Goal: Task Accomplishment & Management: Manage account settings

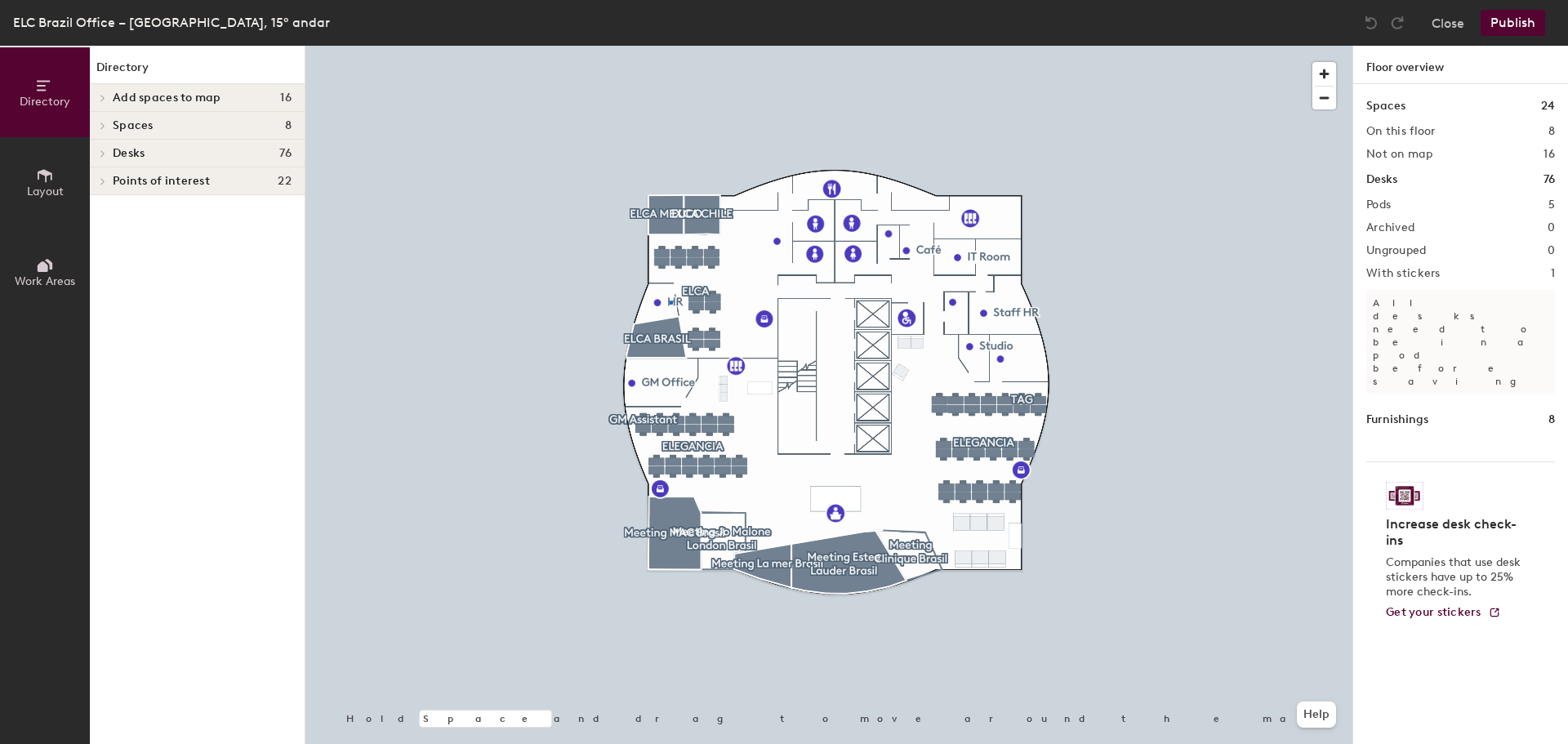
click at [669, 46] on div at bounding box center [829, 46] width 1047 height 0
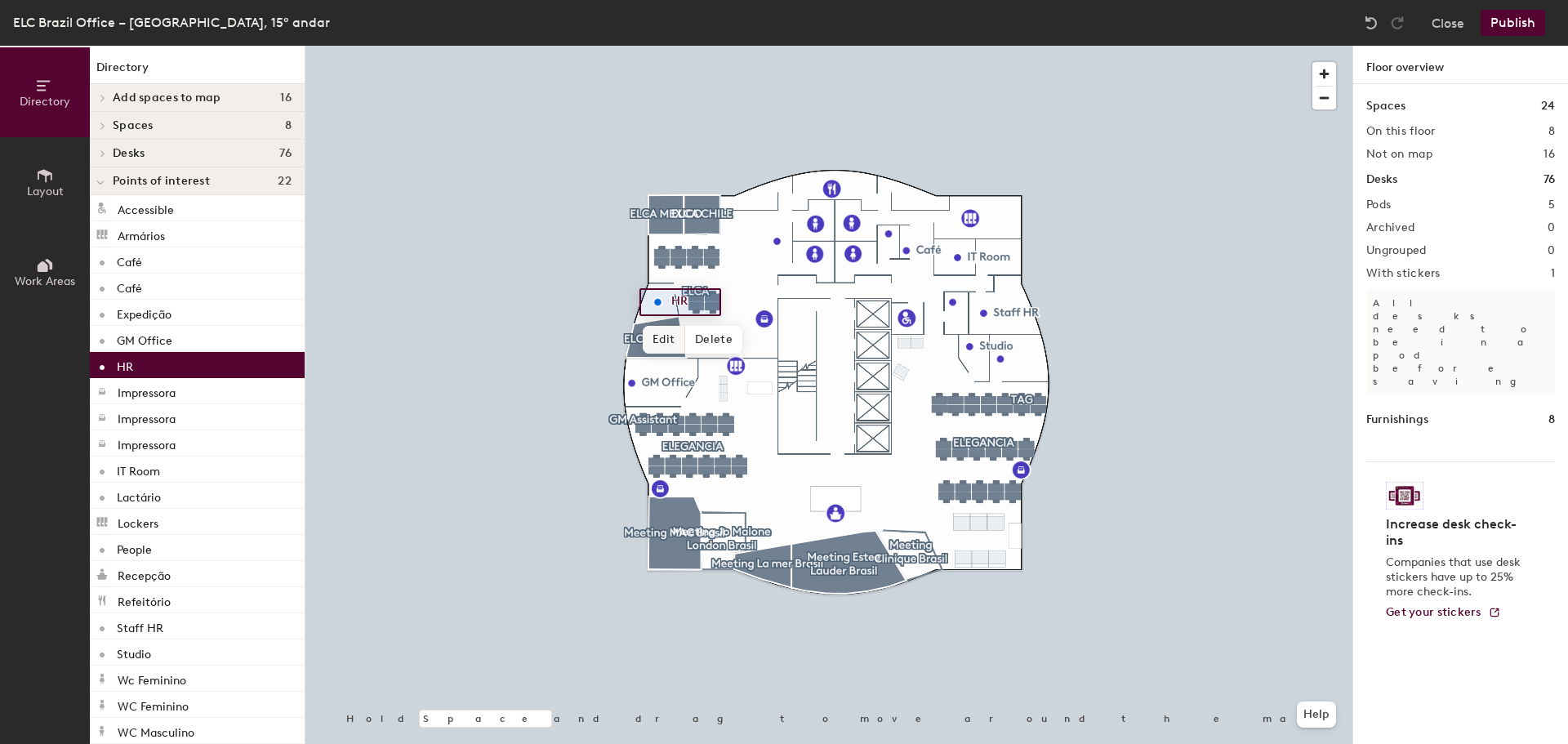
click at [661, 339] on span "Edit" at bounding box center [665, 339] width 43 height 28
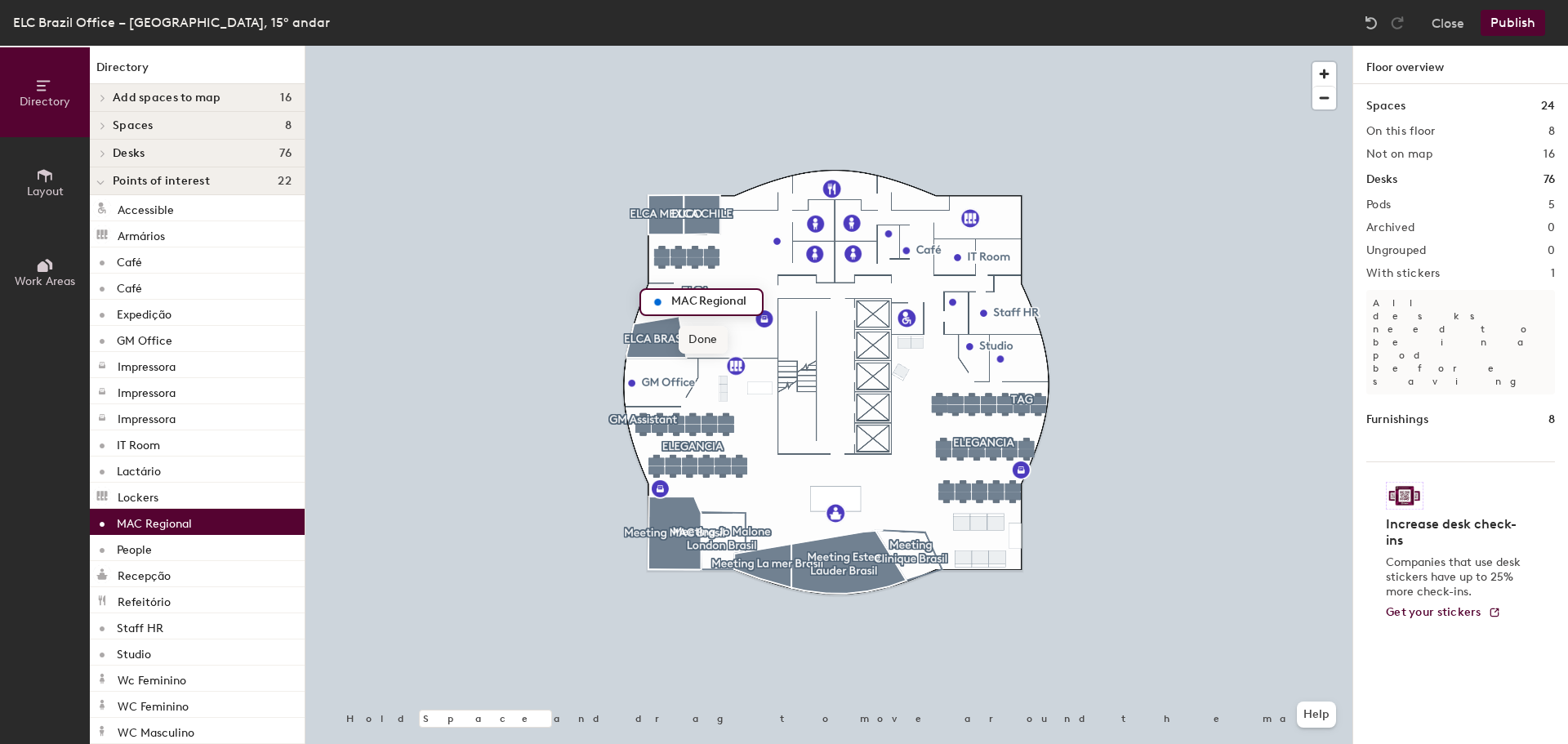
type input "MAC Regional"
click at [650, 46] on div at bounding box center [829, 46] width 1047 height 0
click at [653, 339] on span "Edit" at bounding box center [653, 340] width 43 height 28
drag, startPoint x: 687, startPoint y: 296, endPoint x: 720, endPoint y: 289, distance: 33.7
click at [689, 298] on input "MAC Regional" at bounding box center [699, 303] width 88 height 23
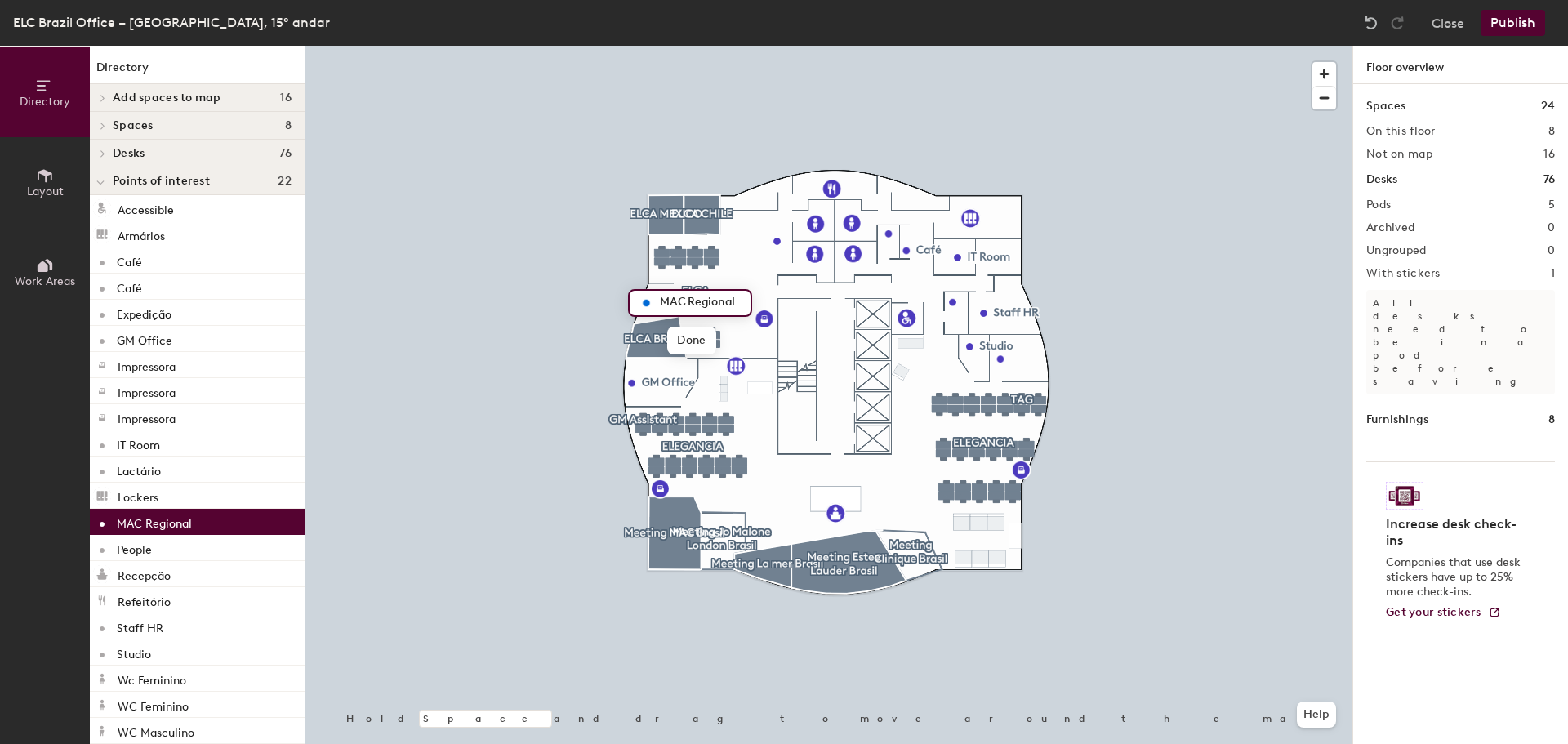
click at [733, 304] on input "MAC Regional" at bounding box center [699, 303] width 88 height 23
type input "[PERSON_NAME]"
click at [656, 336] on span "Edit" at bounding box center [653, 340] width 43 height 28
drag, startPoint x: 686, startPoint y: 298, endPoint x: 708, endPoint y: 290, distance: 23.4
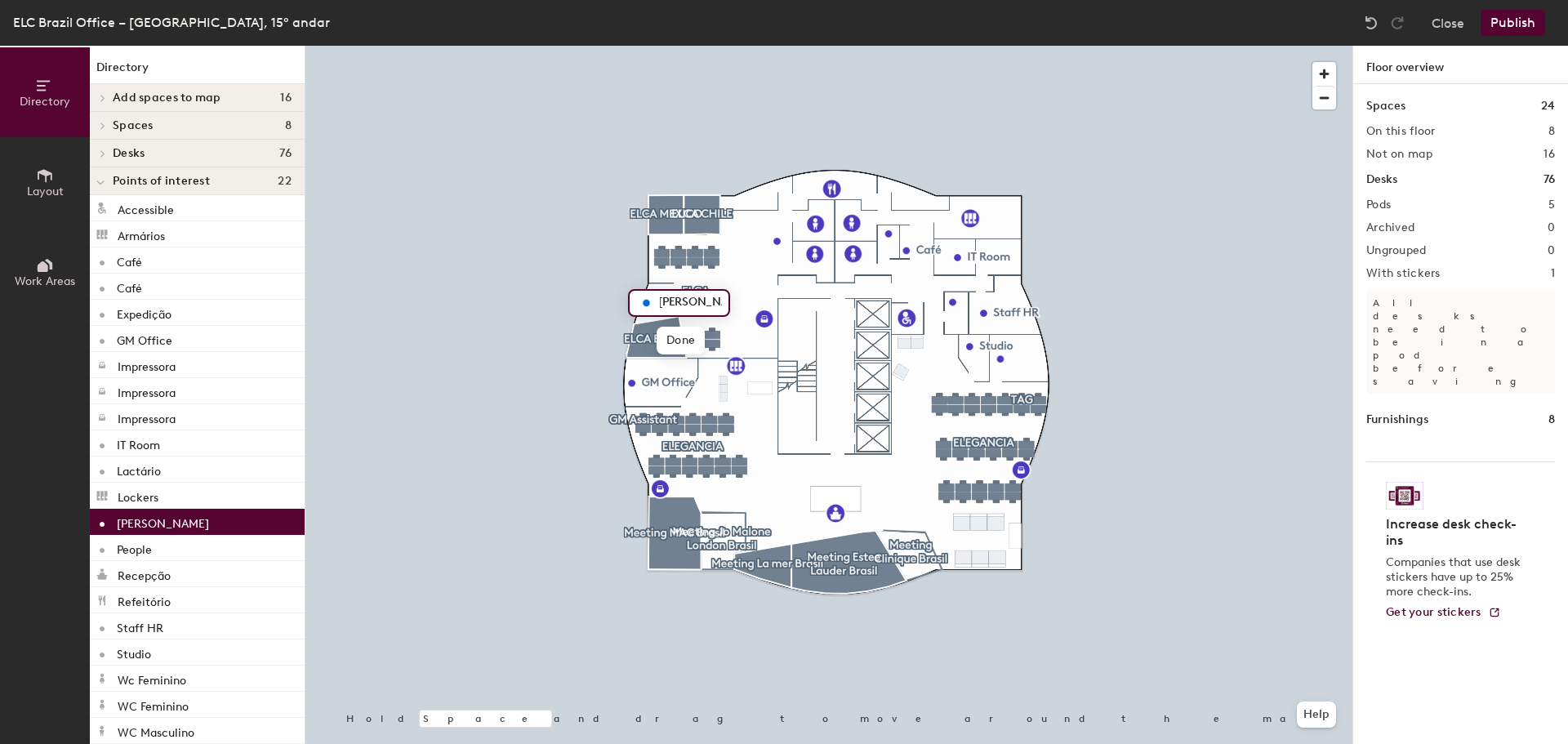
click at [686, 299] on input "[PERSON_NAME]" at bounding box center [689, 303] width 66 height 23
click at [691, 46] on div at bounding box center [829, 46] width 1047 height 0
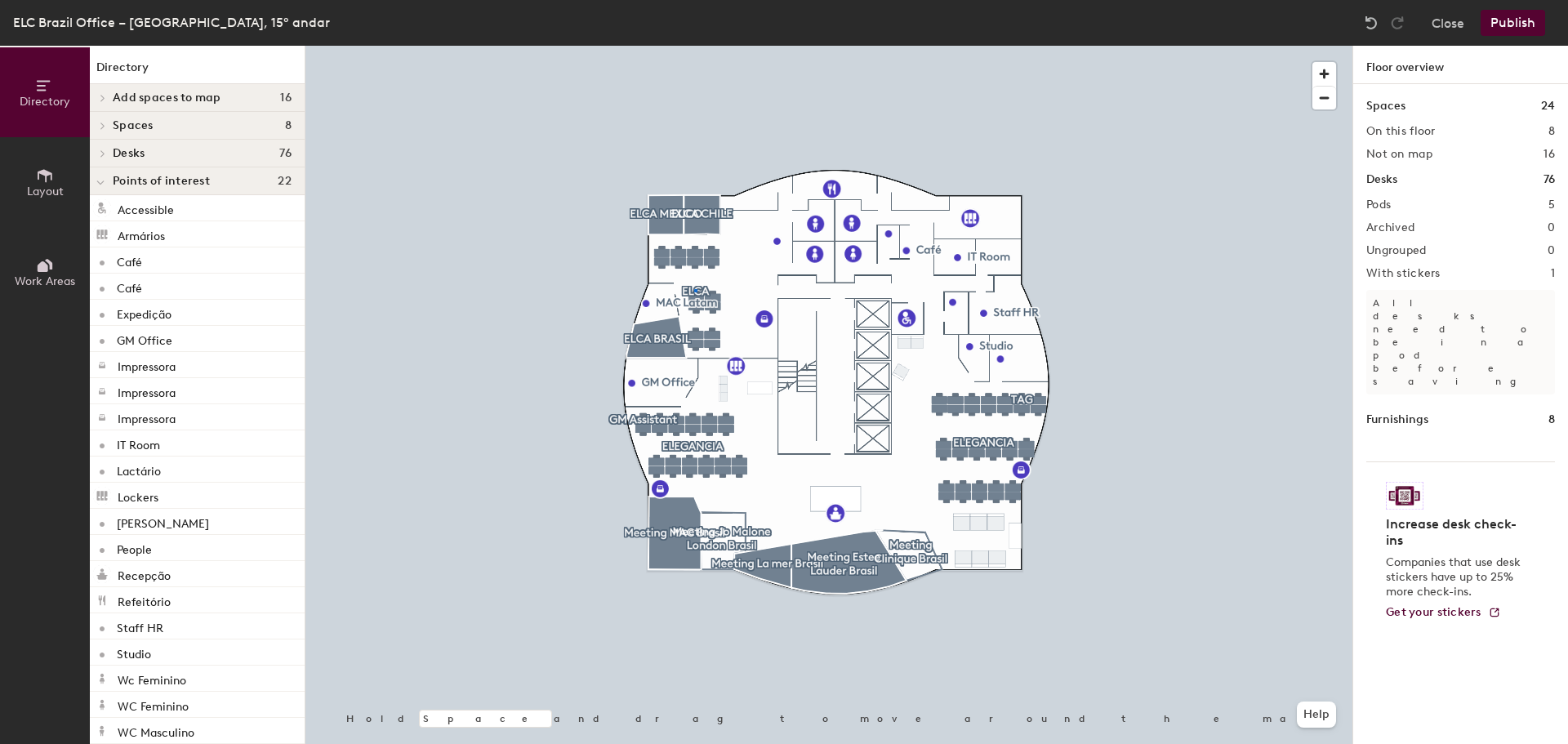
click at [694, 46] on div at bounding box center [829, 46] width 1047 height 0
click at [1141, 46] on div at bounding box center [829, 46] width 1047 height 0
click at [1513, 23] on button "Publish" at bounding box center [1513, 22] width 64 height 26
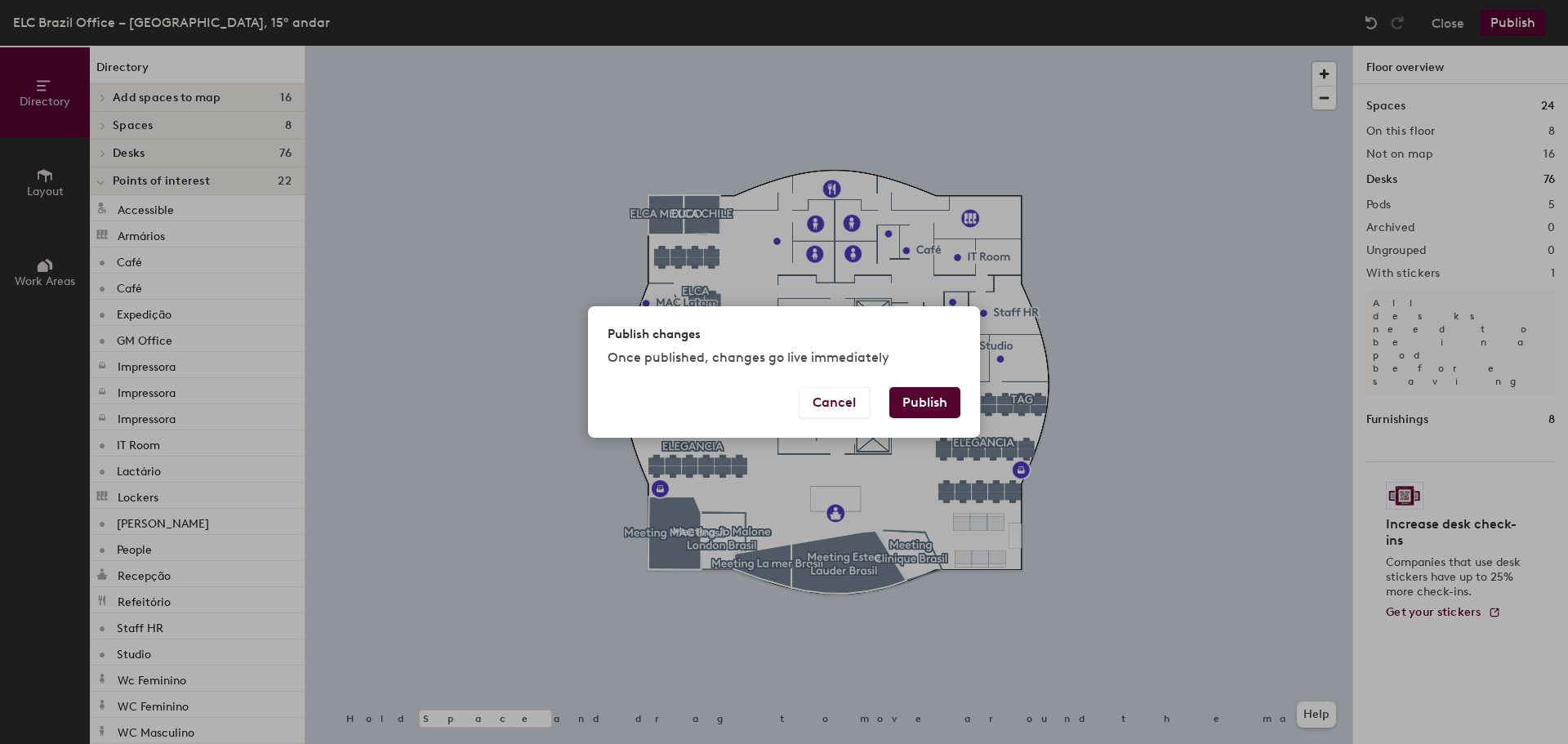
click at [924, 401] on button "Publish" at bounding box center [924, 402] width 71 height 31
